Goal: Navigation & Orientation: Find specific page/section

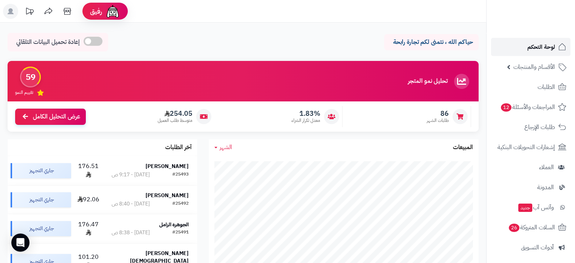
click at [536, 45] on span "لوحة التحكم" at bounding box center [541, 47] width 28 height 11
click at [536, 46] on span "لوحة التحكم" at bounding box center [541, 47] width 28 height 11
